Goal: Information Seeking & Learning: Learn about a topic

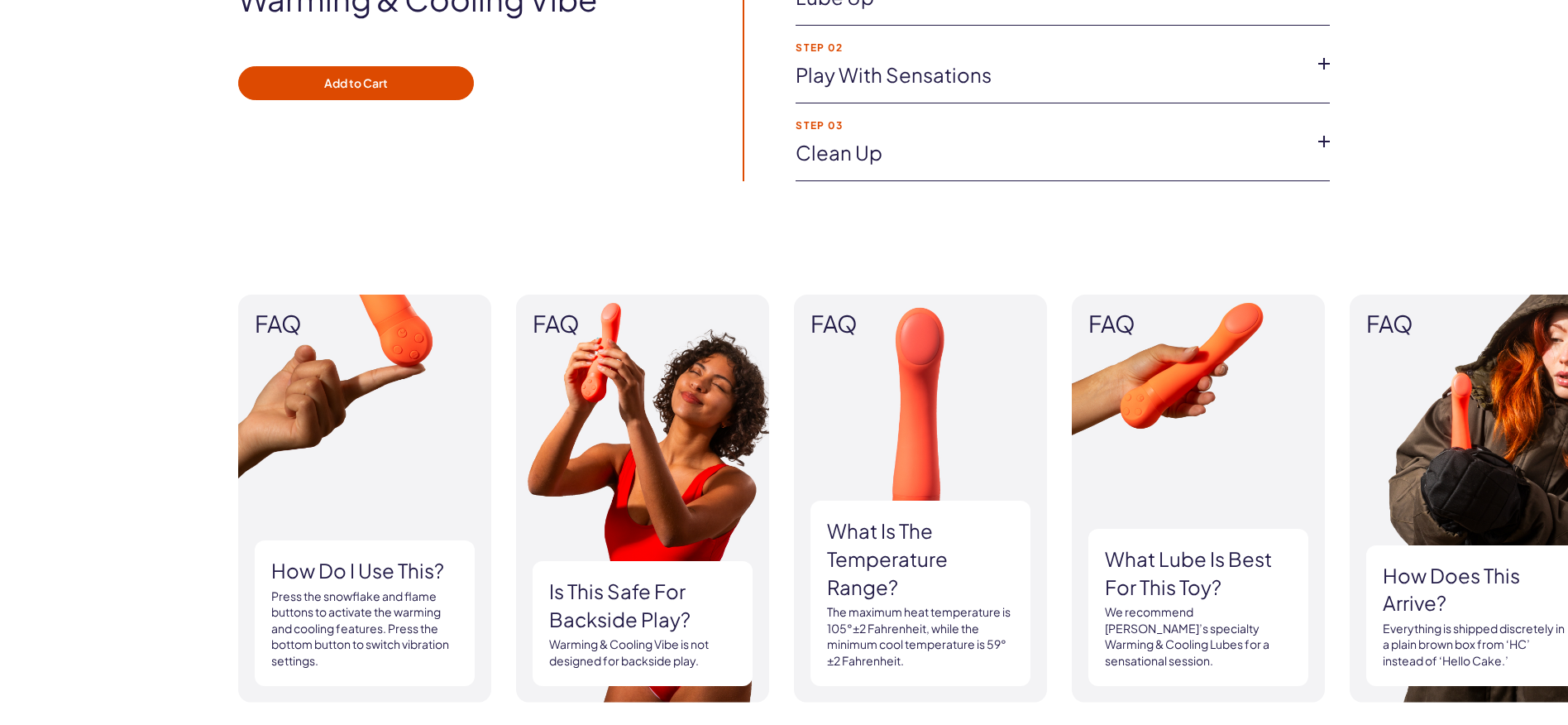
scroll to position [1324, 0]
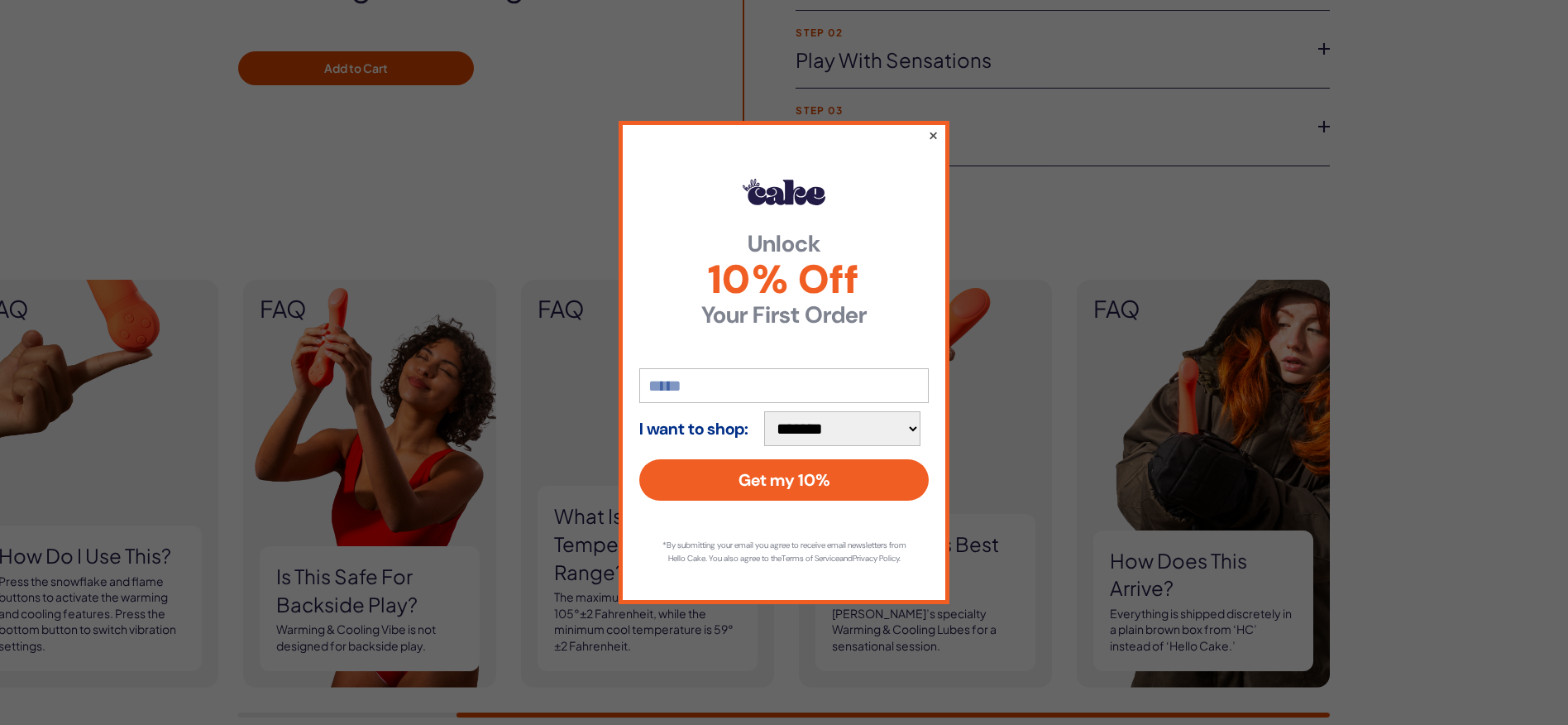
click at [933, 125] on button "×" at bounding box center [933, 135] width 11 height 20
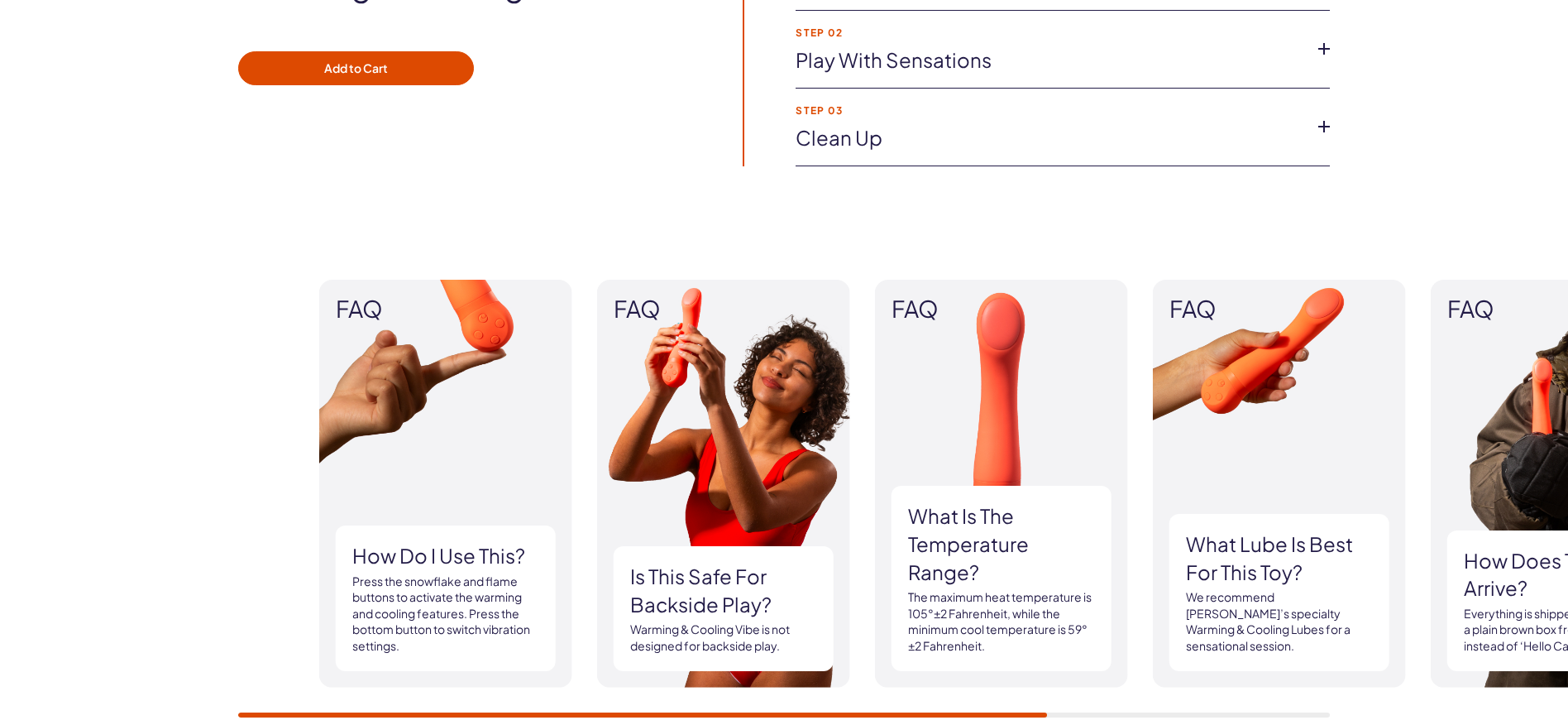
click at [758, 489] on img at bounding box center [724, 483] width 253 height 408
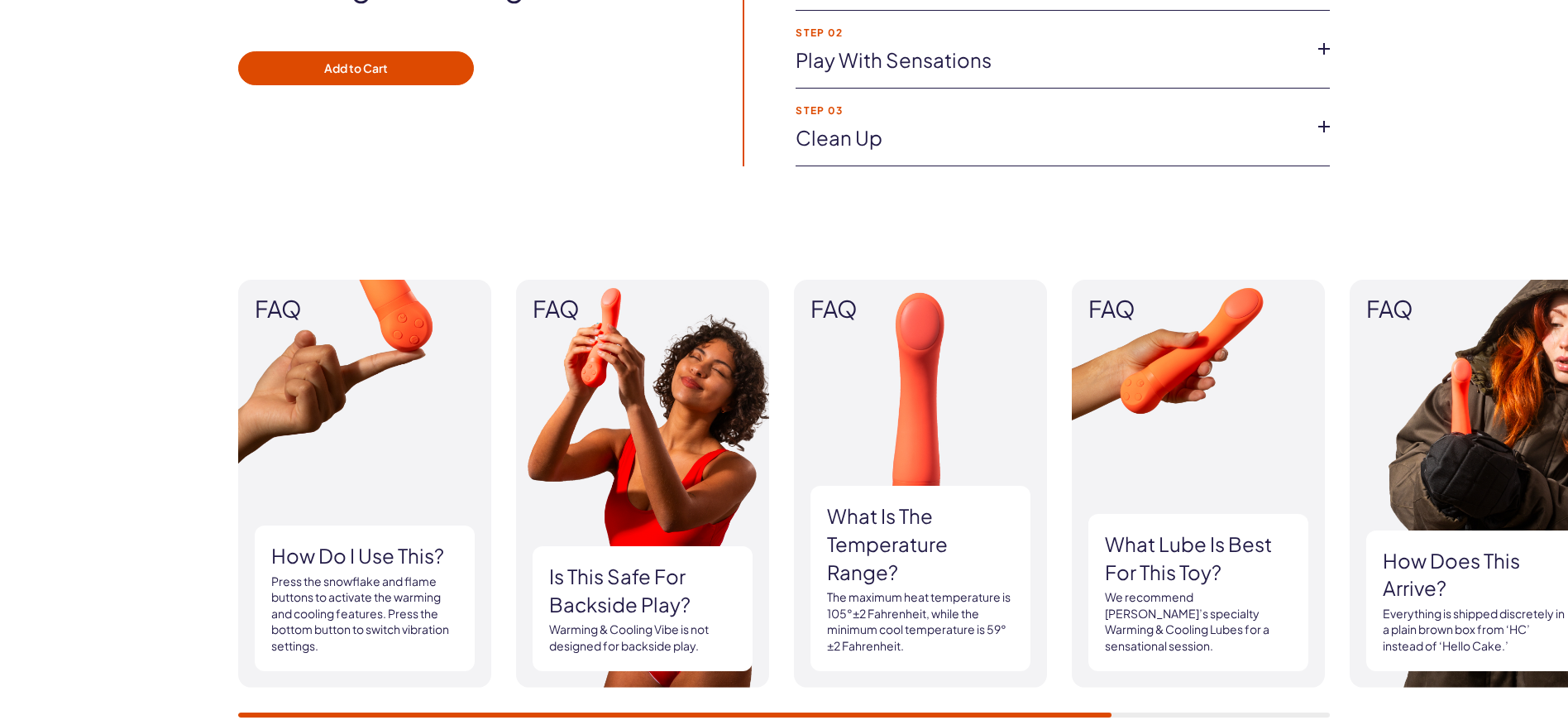
click at [349, 604] on p "Press the snowflake and flame buttons to activate the warming and cooling featu…" at bounding box center [364, 614] width 187 height 82
click at [349, 580] on p "Press the snowflake and flame buttons to activate the warming and cooling featu…" at bounding box center [364, 614] width 187 height 82
click at [340, 555] on h3 "How do I use this?" at bounding box center [364, 556] width 187 height 28
click at [281, 366] on img at bounding box center [365, 483] width 253 height 408
